Goal: Task Accomplishment & Management: Use online tool/utility

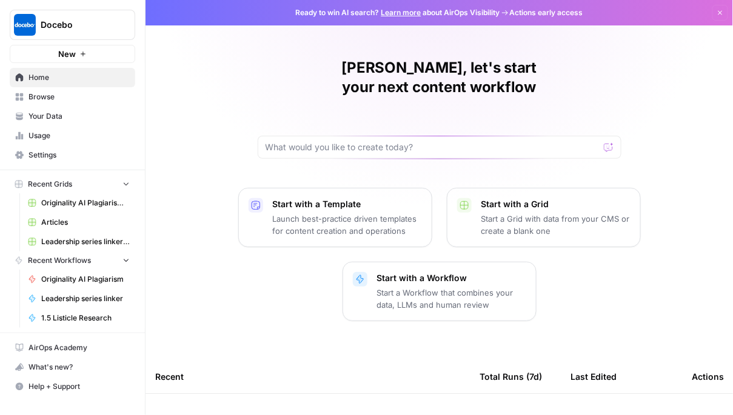
click at [76, 92] on span "Browse" at bounding box center [78, 97] width 101 height 11
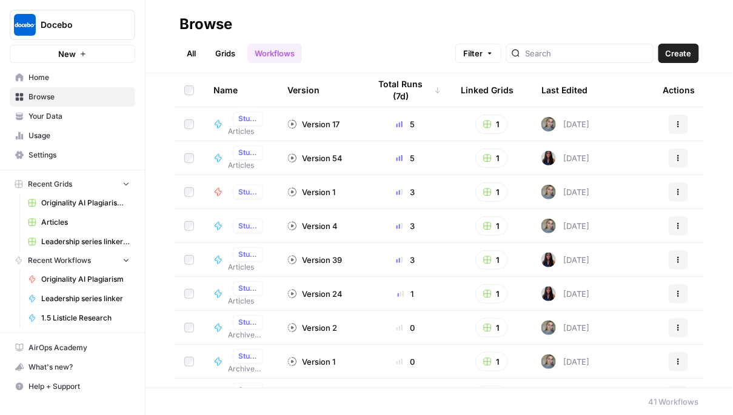
click at [52, 119] on span "Your Data" at bounding box center [78, 116] width 101 height 11
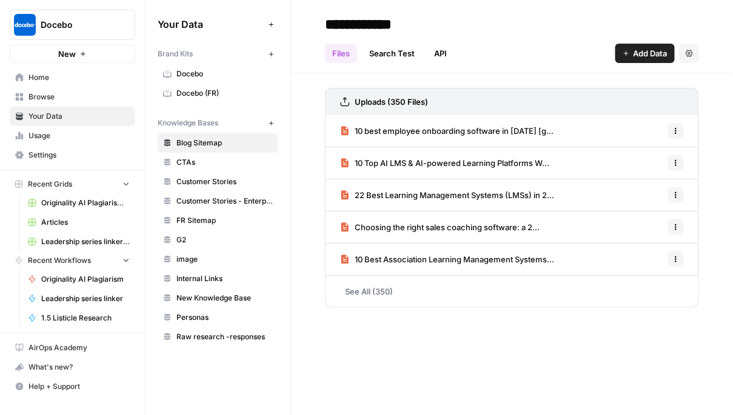
click at [222, 165] on span "CTAs" at bounding box center [224, 162] width 96 height 11
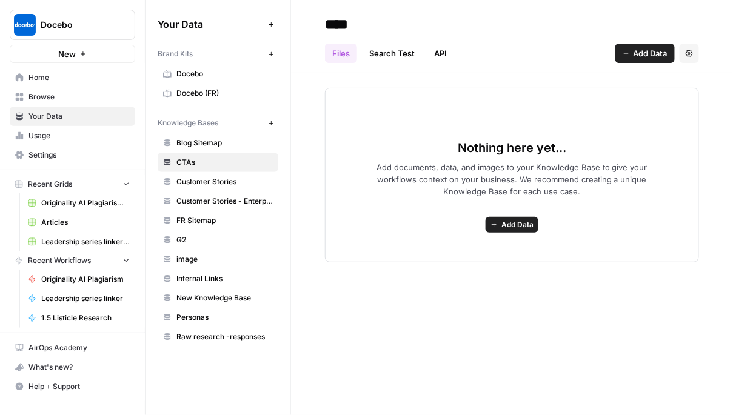
click at [223, 139] on span "Blog Sitemap" at bounding box center [224, 143] width 96 height 11
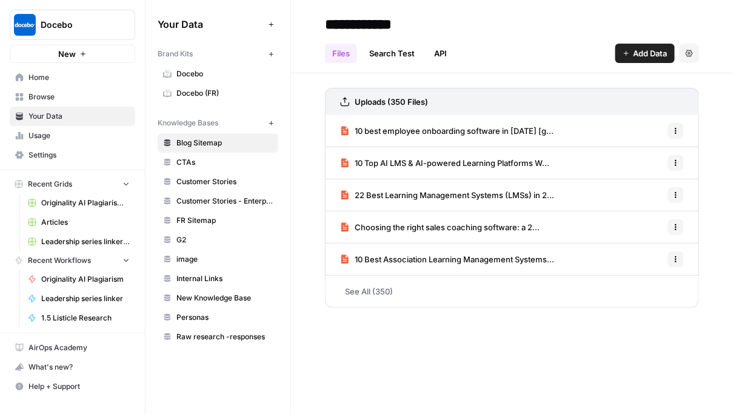
click at [84, 96] on span "Browse" at bounding box center [78, 97] width 101 height 11
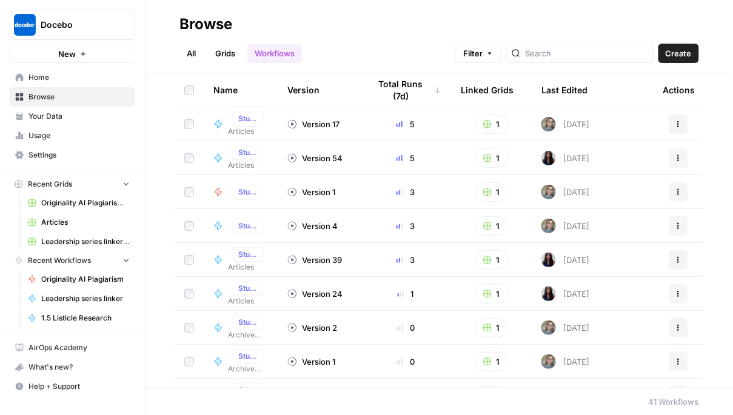
click at [87, 113] on span "Your Data" at bounding box center [78, 116] width 101 height 11
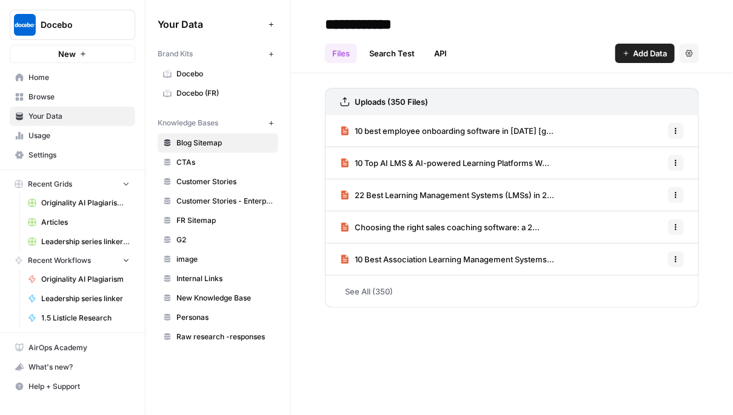
click at [86, 97] on span "Browse" at bounding box center [78, 97] width 101 height 11
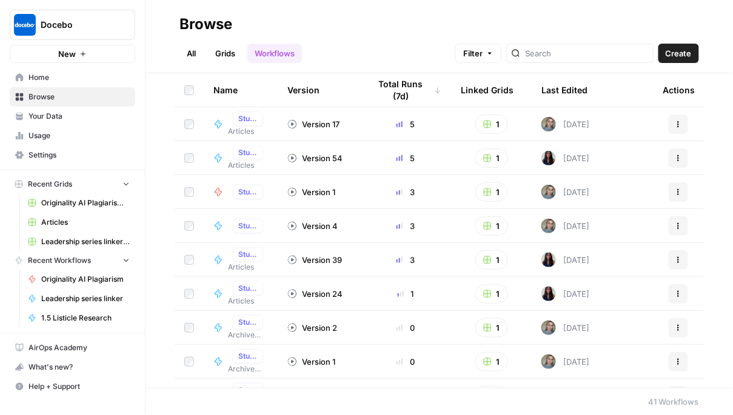
click at [81, 139] on span "Usage" at bounding box center [78, 135] width 101 height 11
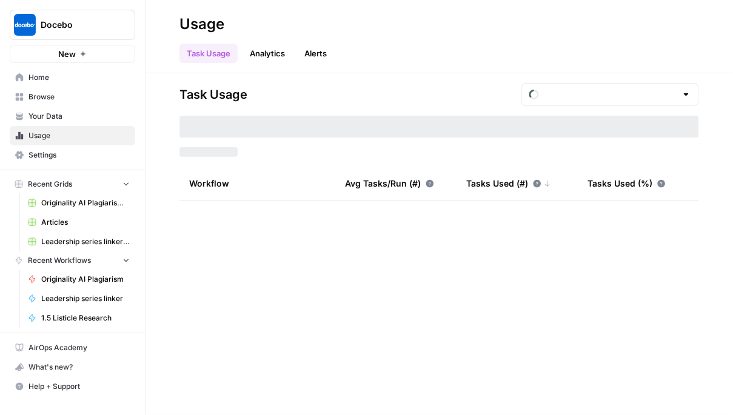
type input "August Tasks"
click at [78, 93] on span "Browse" at bounding box center [78, 97] width 101 height 11
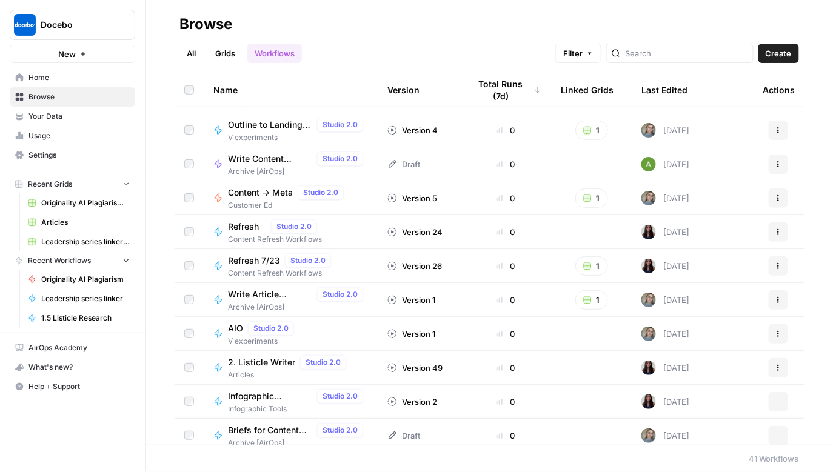
scroll to position [421, 0]
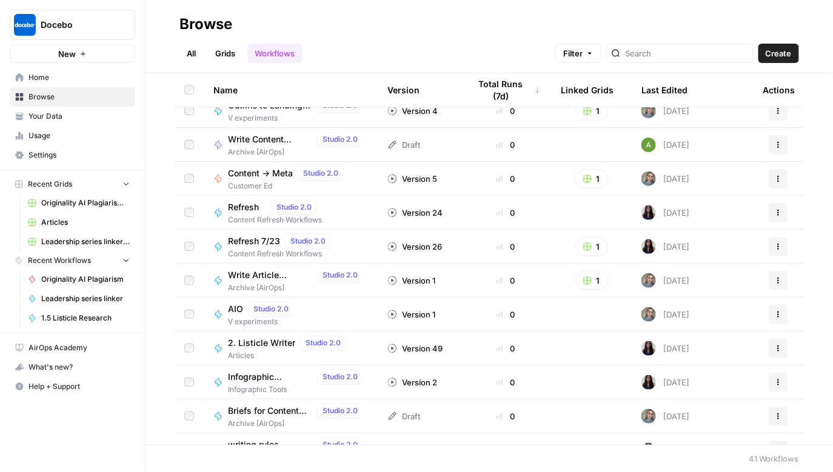
click at [223, 45] on link "Grids" at bounding box center [225, 53] width 35 height 19
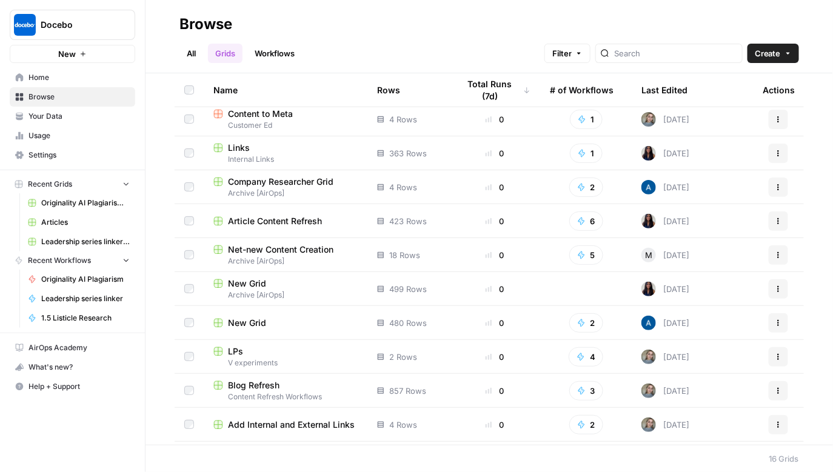
scroll to position [177, 0]
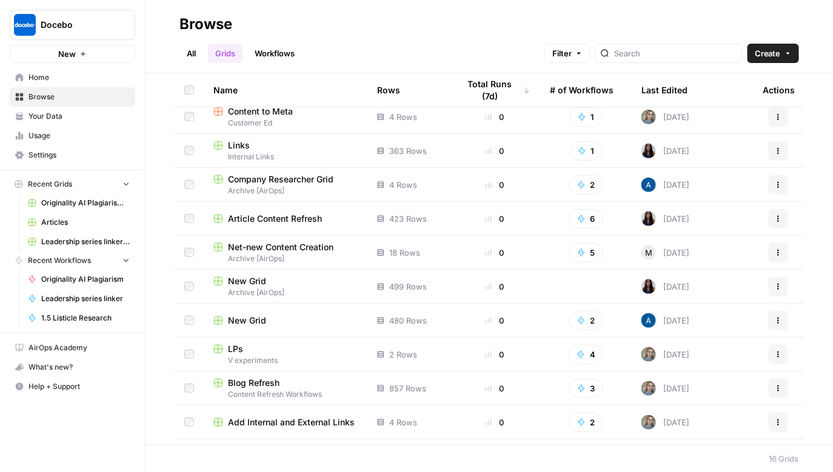
click at [237, 349] on span "LPs" at bounding box center [235, 349] width 15 height 12
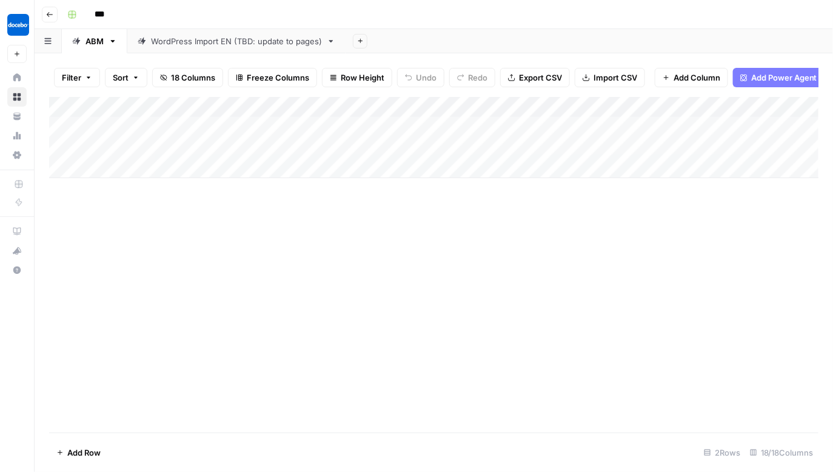
click at [49, 14] on icon "button" at bounding box center [50, 14] width 6 height 5
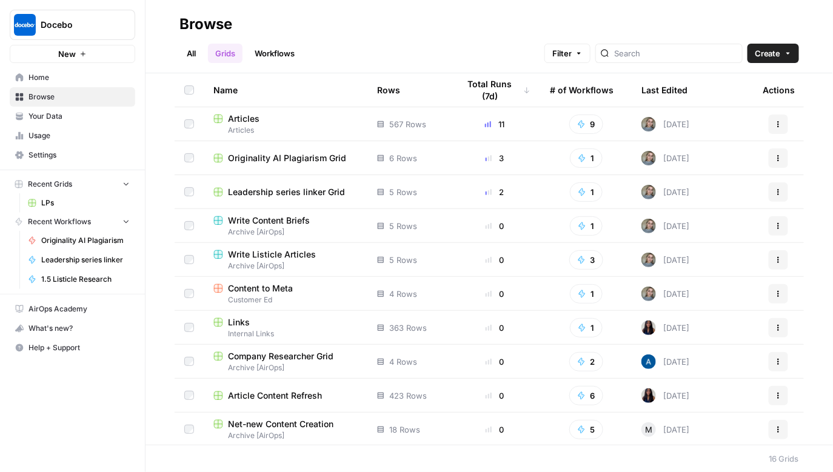
click at [283, 286] on span "Content to Meta" at bounding box center [260, 289] width 65 height 12
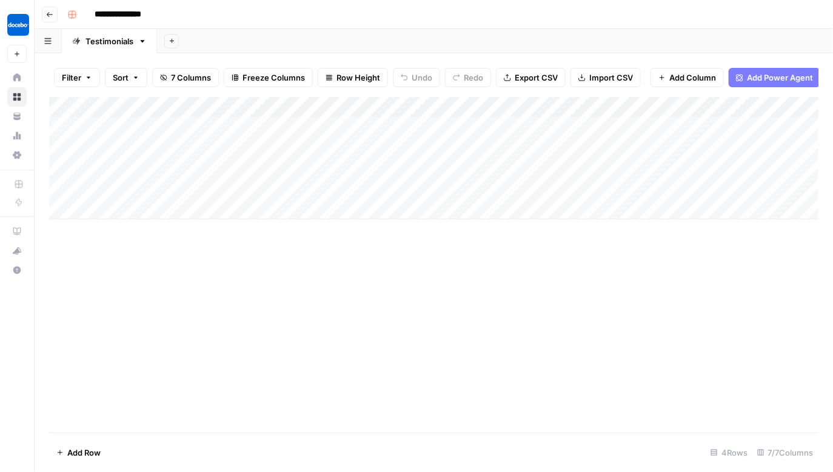
click at [173, 164] on div "Add Column" at bounding box center [434, 158] width 770 height 122
paste textarea "**********"
type textarea "**********"
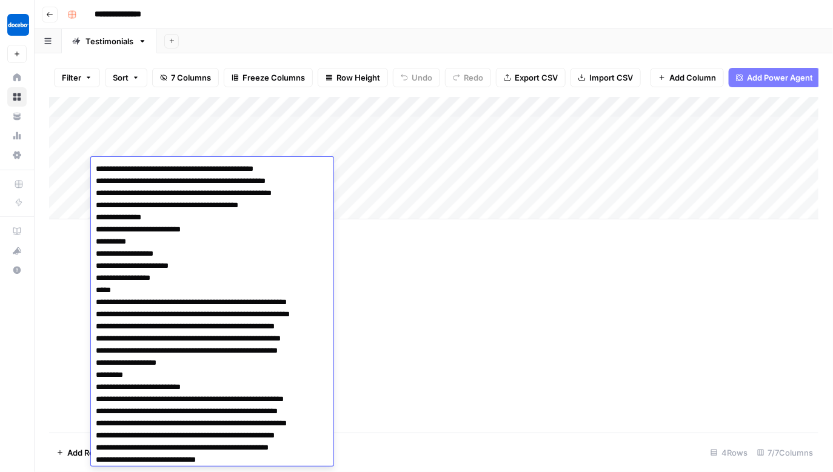
scroll to position [1247, 0]
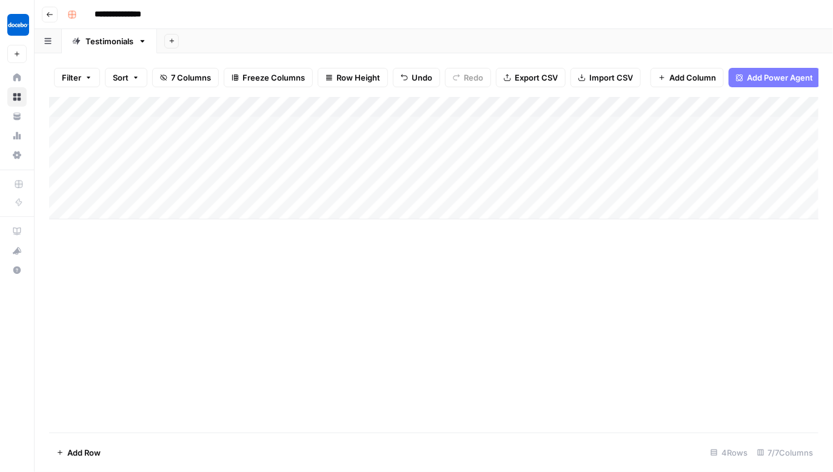
click at [250, 167] on div "Add Column" at bounding box center [434, 158] width 770 height 122
click at [136, 172] on div "Add Column" at bounding box center [434, 158] width 770 height 122
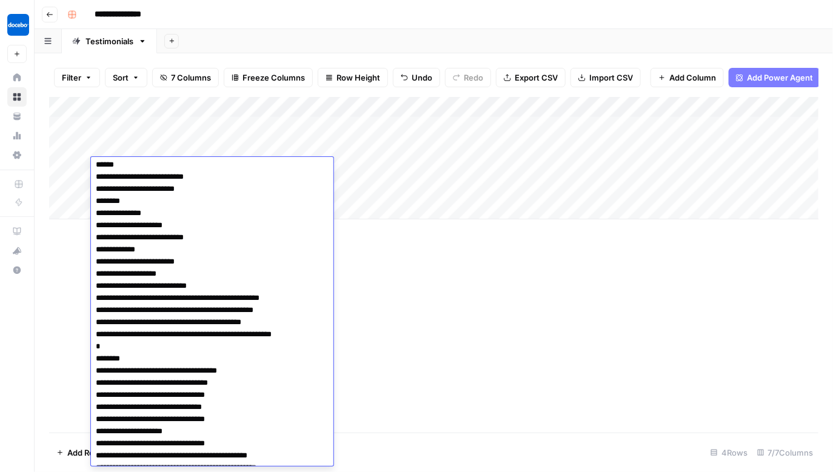
scroll to position [0, 0]
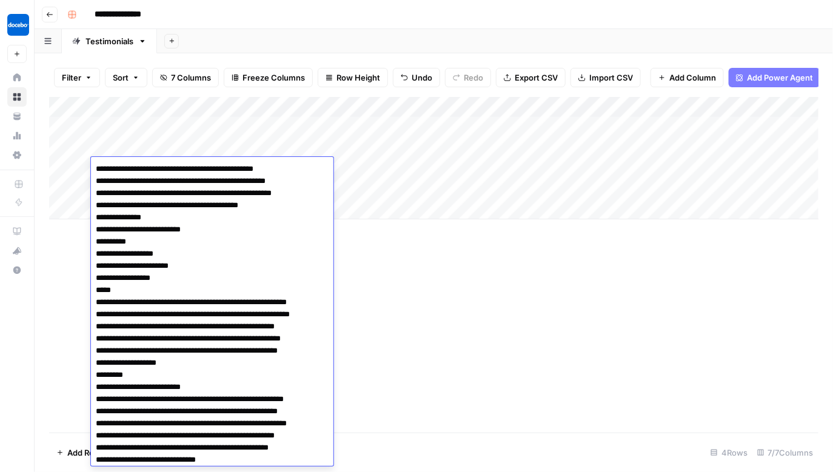
click at [390, 264] on div "Add Column" at bounding box center [433, 265] width 769 height 336
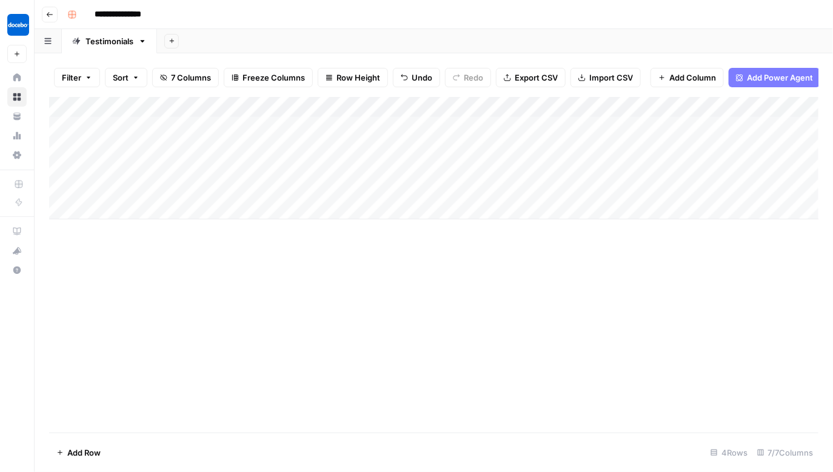
click at [462, 165] on div "Add Column" at bounding box center [434, 158] width 770 height 122
click at [622, 243] on div "Add Column" at bounding box center [433, 265] width 769 height 336
click at [383, 168] on div "Add Column" at bounding box center [434, 158] width 770 height 122
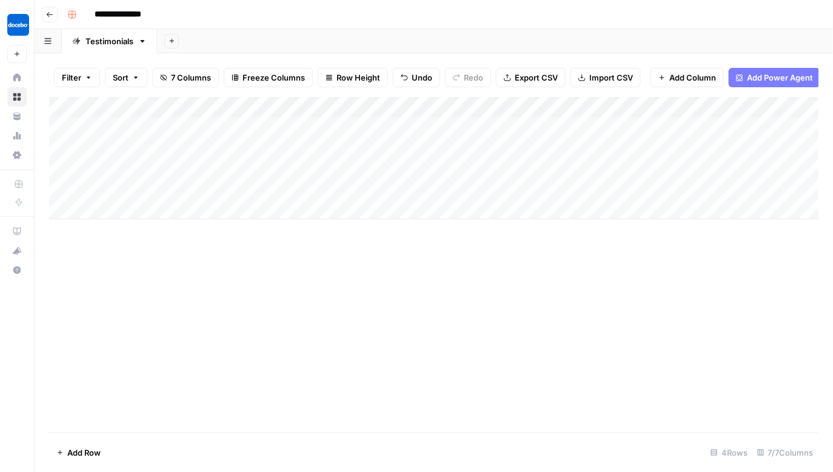
click at [557, 289] on div "Add Column" at bounding box center [433, 265] width 769 height 336
click at [478, 169] on div "Add Column" at bounding box center [434, 158] width 770 height 122
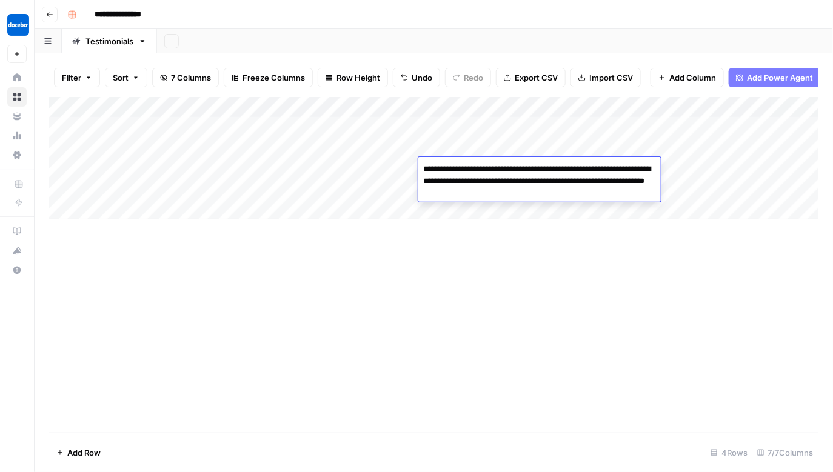
click at [478, 169] on textarea "**********" at bounding box center [539, 181] width 243 height 41
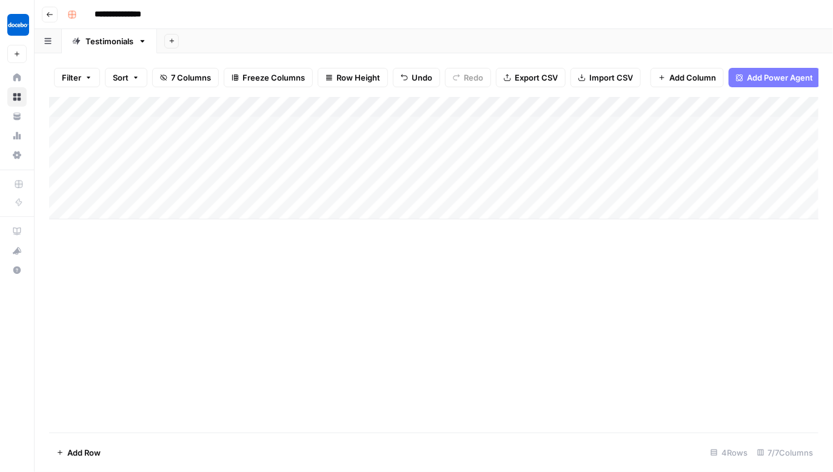
click at [553, 270] on div "Add Column" at bounding box center [433, 265] width 769 height 336
